Goal: Find contact information: Find contact information

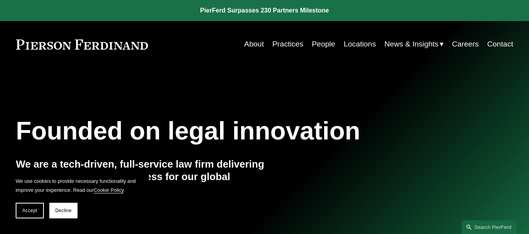
drag, startPoint x: 149, startPoint y: 44, endPoint x: 91, endPoint y: 44, distance: 58.3
click at [91, 44] on div "About Practices People Locations News & Insights News" at bounding box center [264, 44] width 497 height 15
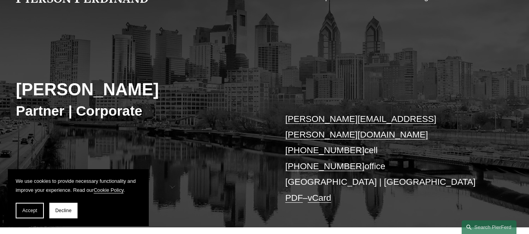
scroll to position [78, 0]
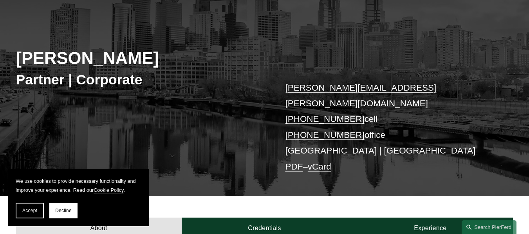
click at [414, 88] on p "[PERSON_NAME][EMAIL_ADDRESS][PERSON_NAME][DOMAIN_NAME] [PHONE_NUMBER] cell [PHO…" at bounding box center [388, 127] width 207 height 95
drag, startPoint x: 352, startPoint y: 118, endPoint x: 283, endPoint y: 86, distance: 76.5
click at [283, 86] on div "[PERSON_NAME] Partner | Corporate [PERSON_NAME][EMAIL_ADDRESS][PERSON_NAME][DOM…" at bounding box center [264, 100] width 529 height 191
copy p "[PERSON_NAME][EMAIL_ADDRESS][PERSON_NAME][DOMAIN_NAME] [PHONE_NUMBER] cell [PHO…"
